Goal: Use online tool/utility: Utilize a website feature to perform a specific function

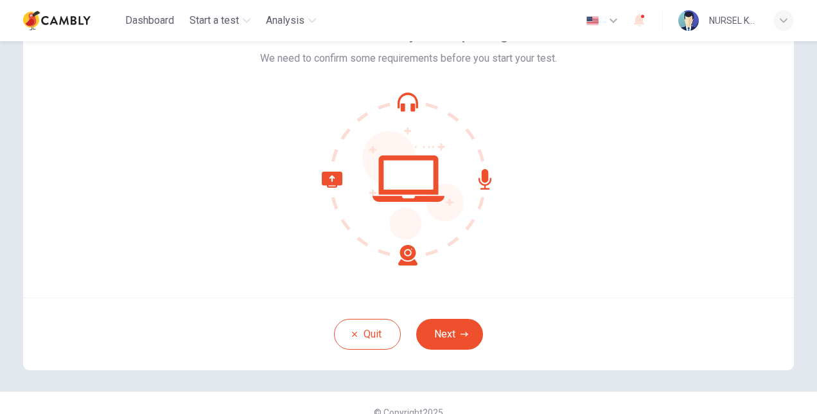
scroll to position [96, 0]
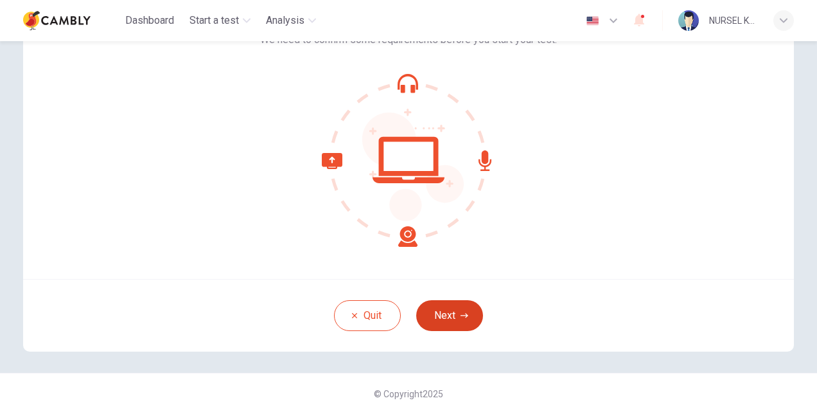
click at [454, 315] on button "Next" at bounding box center [449, 315] width 67 height 31
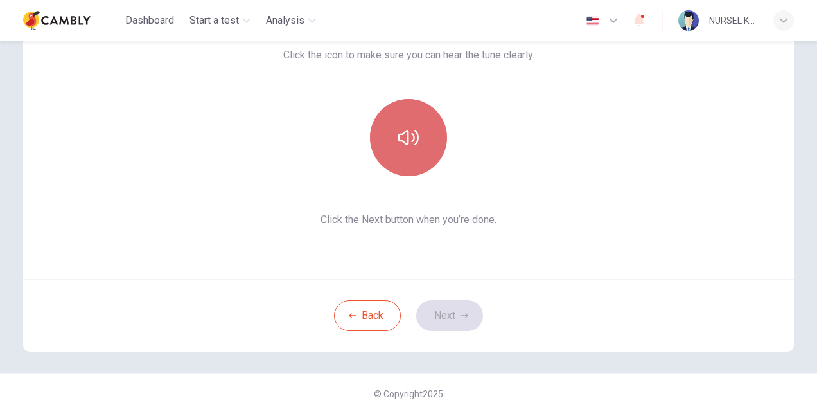
click at [420, 141] on button "button" at bounding box center [408, 137] width 77 height 77
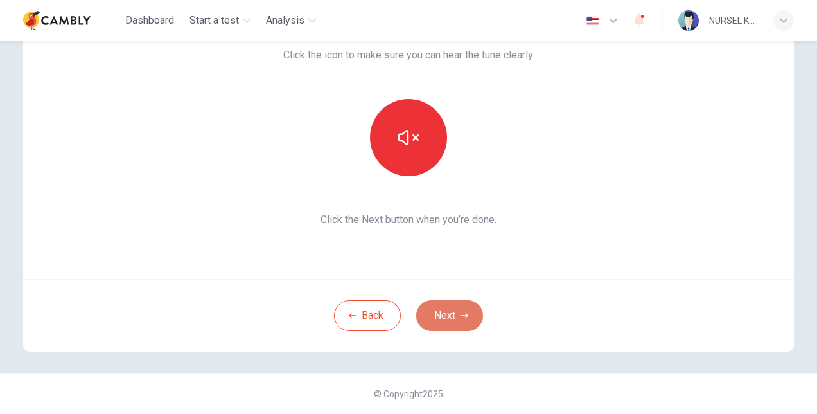
click at [449, 310] on button "Next" at bounding box center [449, 315] width 67 height 31
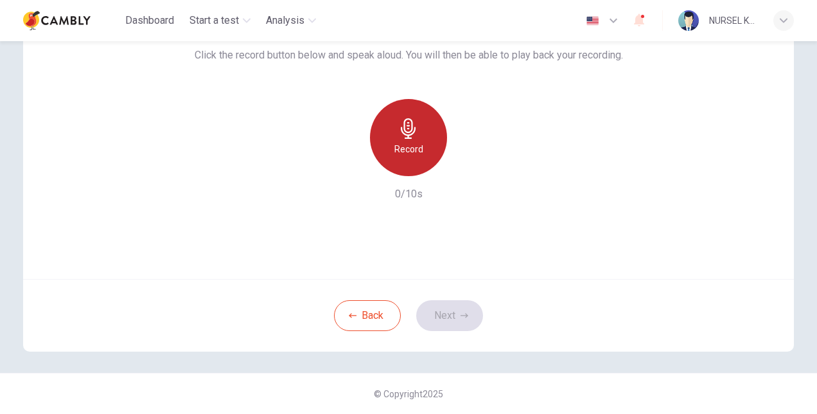
click at [410, 137] on icon "button" at bounding box center [408, 128] width 21 height 21
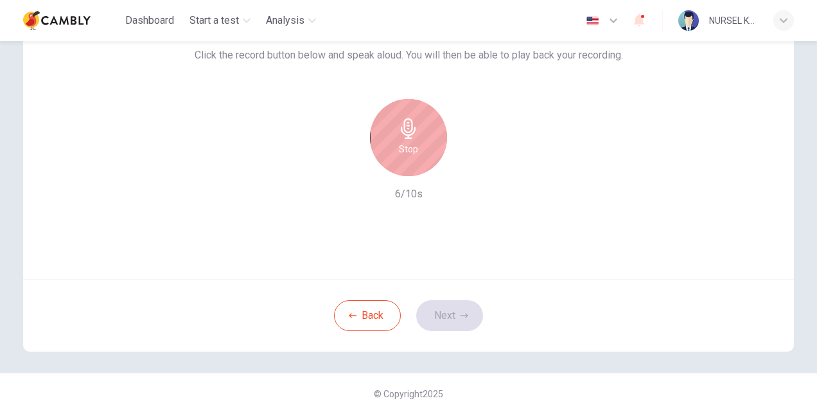
click at [410, 137] on icon "button" at bounding box center [408, 128] width 21 height 21
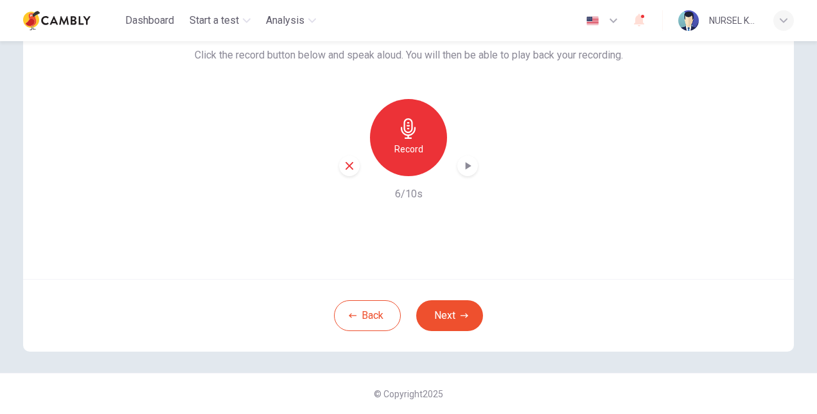
click at [464, 168] on icon "button" at bounding box center [467, 165] width 13 height 13
click at [461, 162] on icon "button" at bounding box center [467, 165] width 13 height 13
click at [450, 313] on button "Next" at bounding box center [449, 315] width 67 height 31
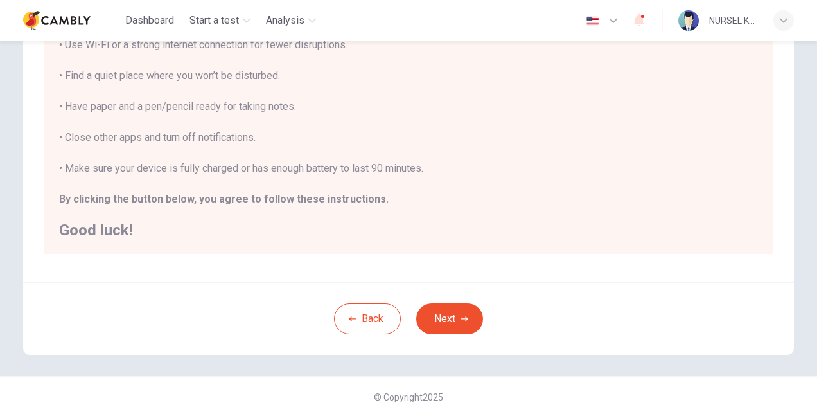
scroll to position [260, 0]
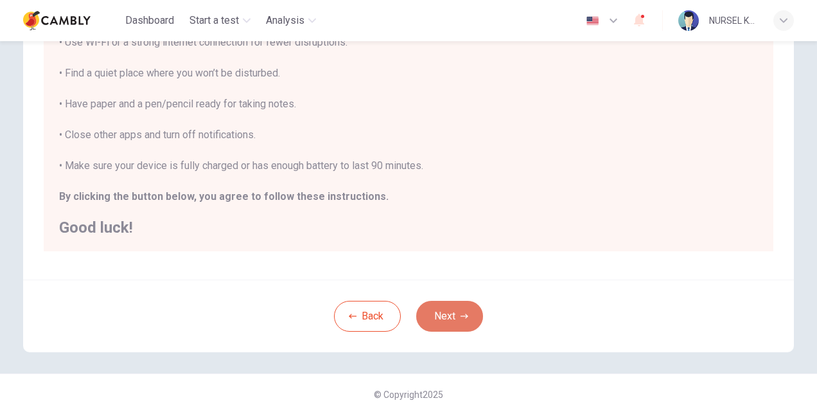
click at [452, 315] on button "Next" at bounding box center [449, 316] width 67 height 31
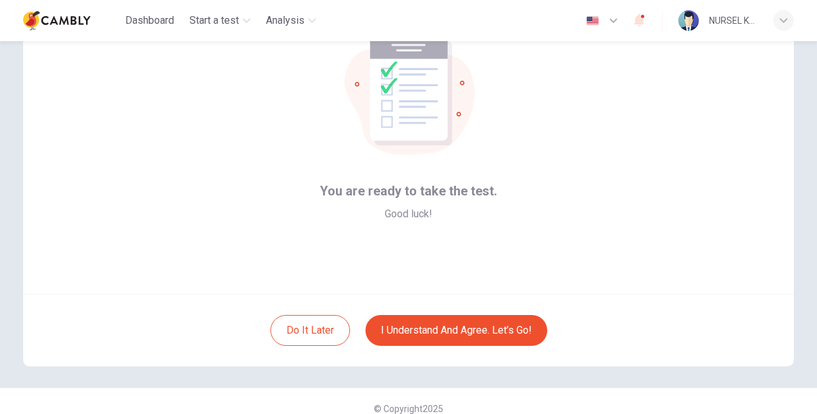
scroll to position [96, 0]
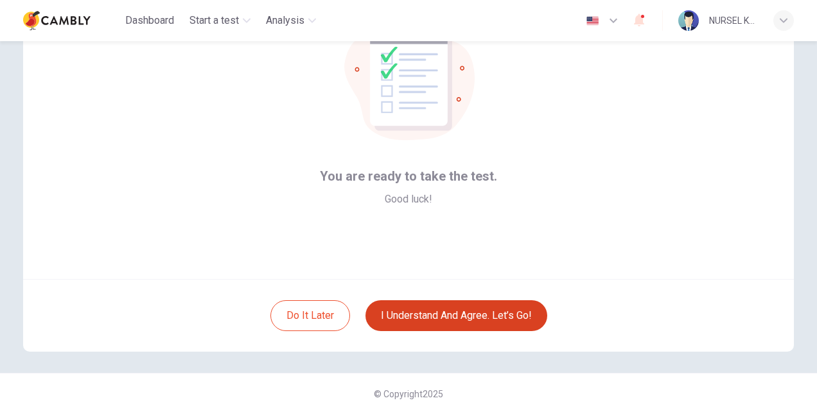
click at [424, 316] on button "I understand and agree. Let’s go!" at bounding box center [457, 315] width 182 height 31
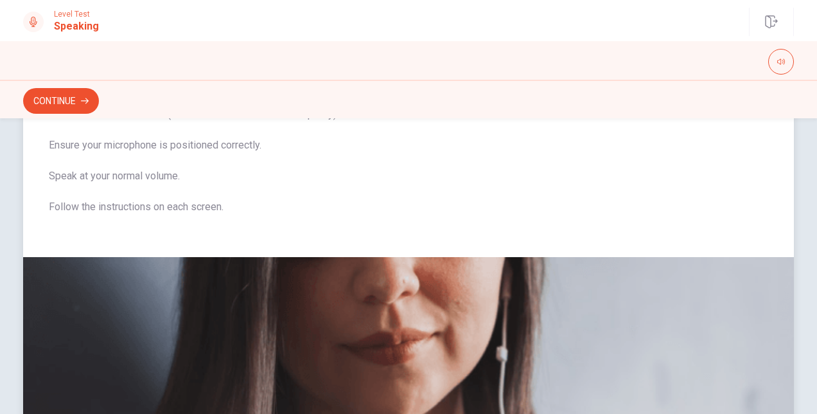
scroll to position [164, 0]
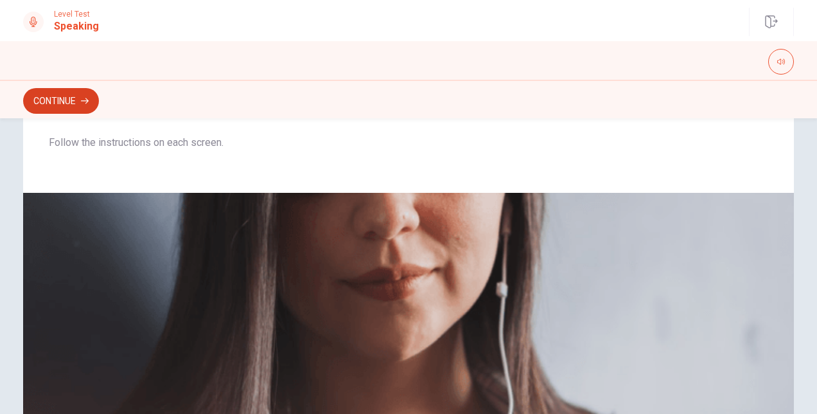
click at [73, 106] on button "Continue" at bounding box center [61, 101] width 76 height 26
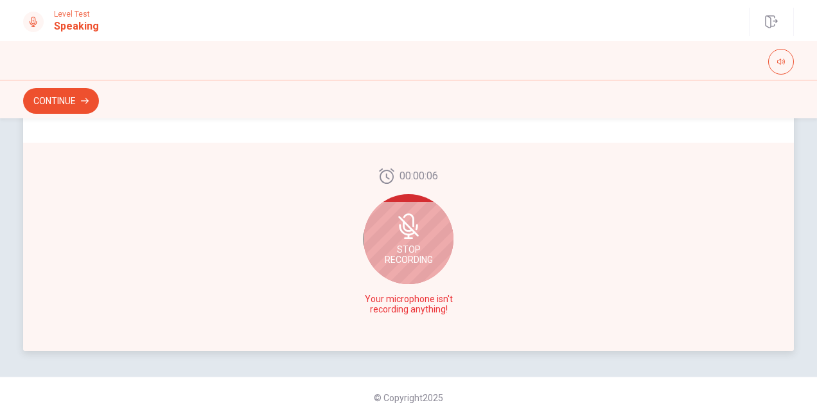
scroll to position [357, 0]
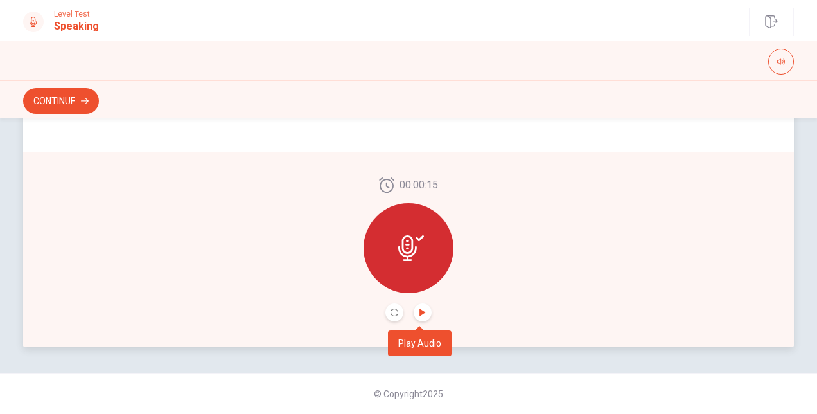
click at [423, 315] on icon "Play Audio" at bounding box center [423, 312] width 8 height 8
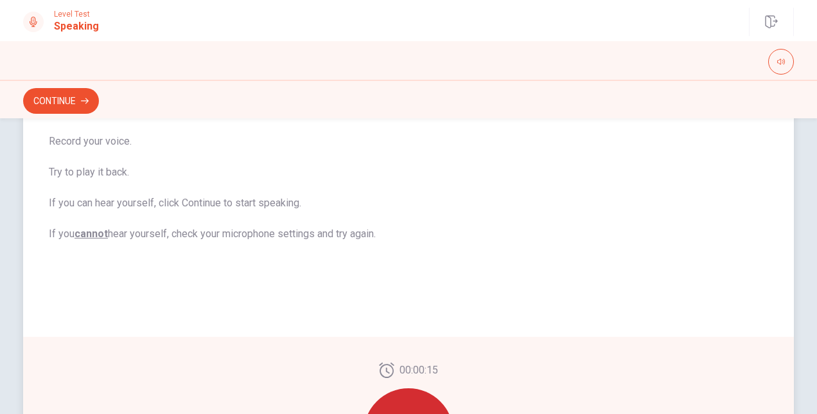
scroll to position [193, 0]
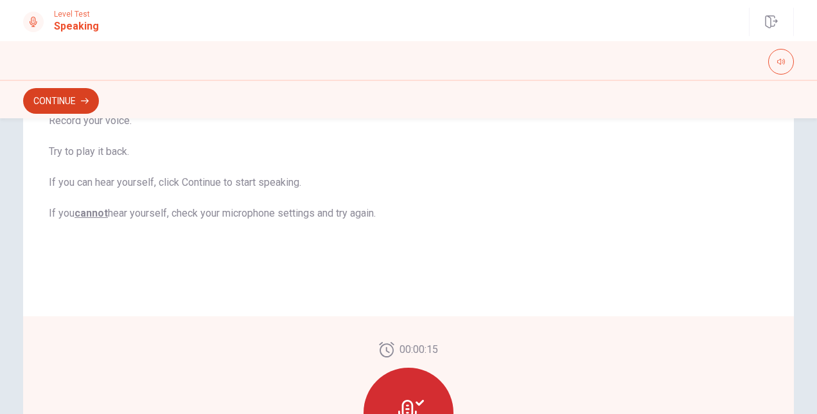
click at [64, 94] on button "Continue" at bounding box center [61, 101] width 76 height 26
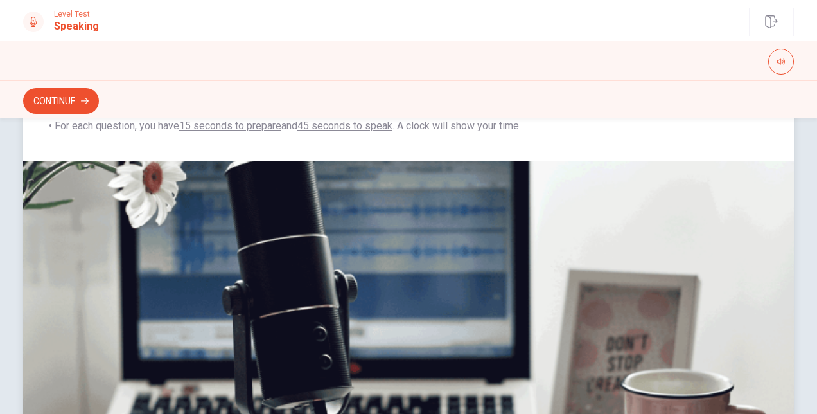
scroll to position [36, 0]
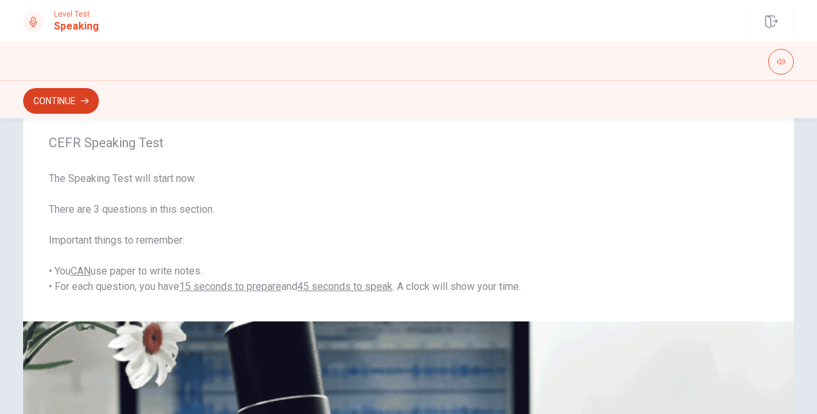
click at [75, 97] on button "Continue" at bounding box center [61, 101] width 76 height 26
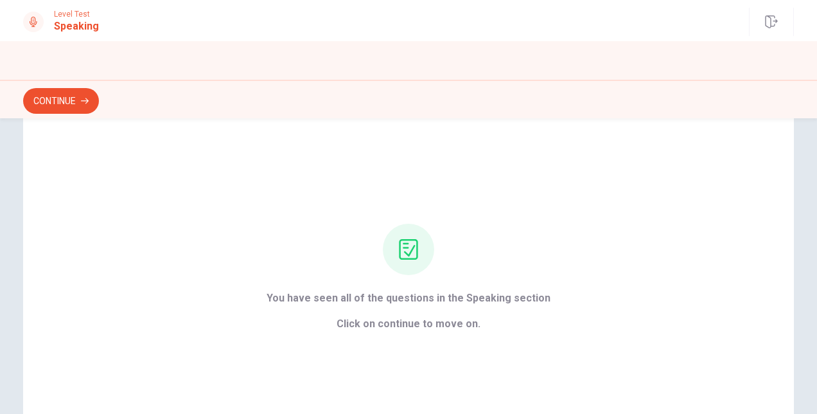
scroll to position [3, 0]
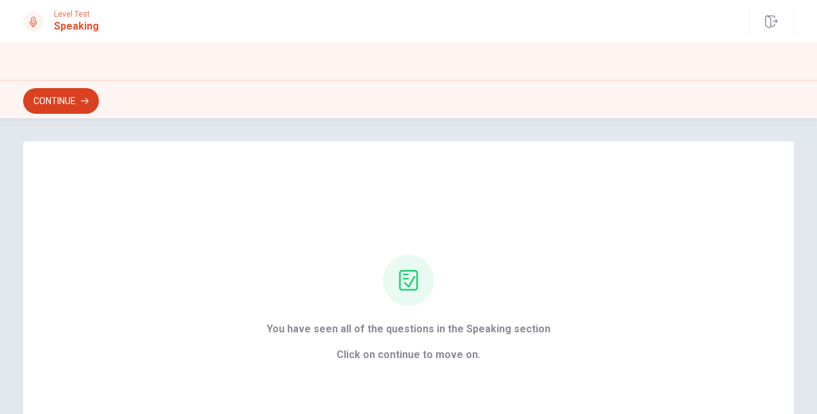
click at [54, 95] on button "Continue" at bounding box center [61, 101] width 76 height 26
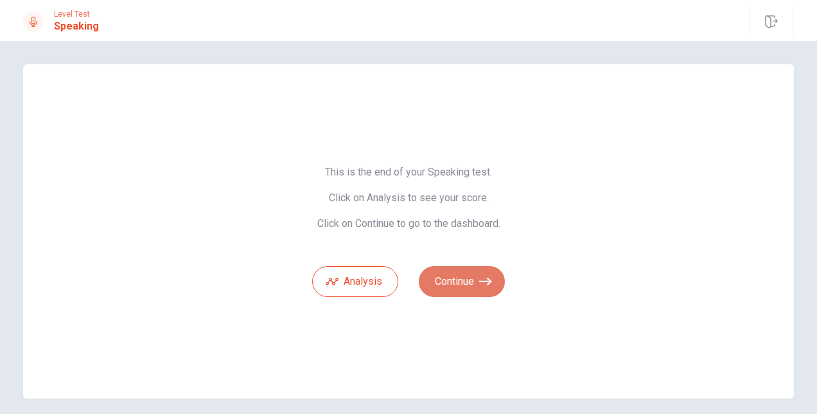
click at [451, 281] on button "Continue" at bounding box center [462, 281] width 86 height 31
